Goal: Answer question/provide support: Share knowledge or assist other users

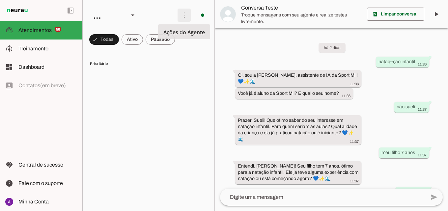
scroll to position [151, 0]
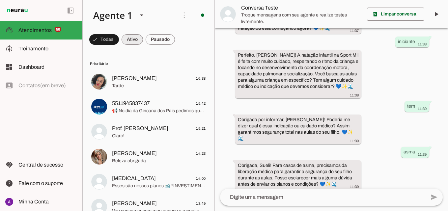
click at [119, 45] on span at bounding box center [104, 40] width 30 height 16
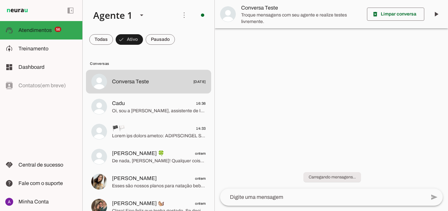
click at [113, 39] on span at bounding box center [101, 40] width 24 height 16
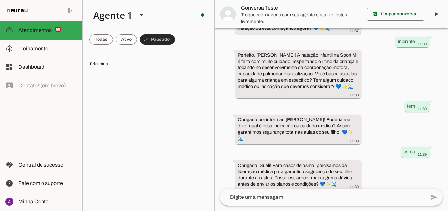
scroll to position [0, 0]
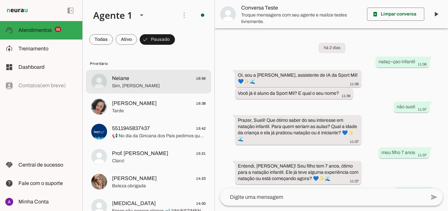
click at [157, 85] on span "Sim, [PERSON_NAME]" at bounding box center [159, 86] width 94 height 7
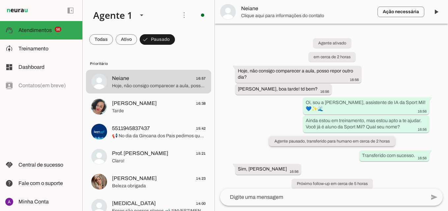
scroll to position [13, 0]
